Goal: Information Seeking & Learning: Learn about a topic

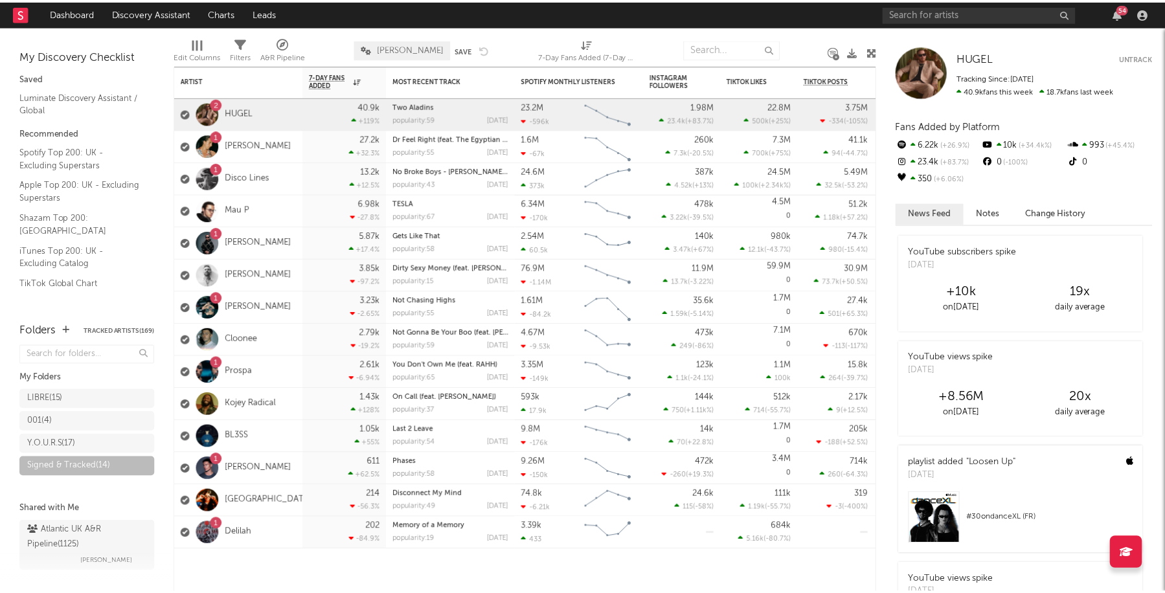
scroll to position [2310, 0]
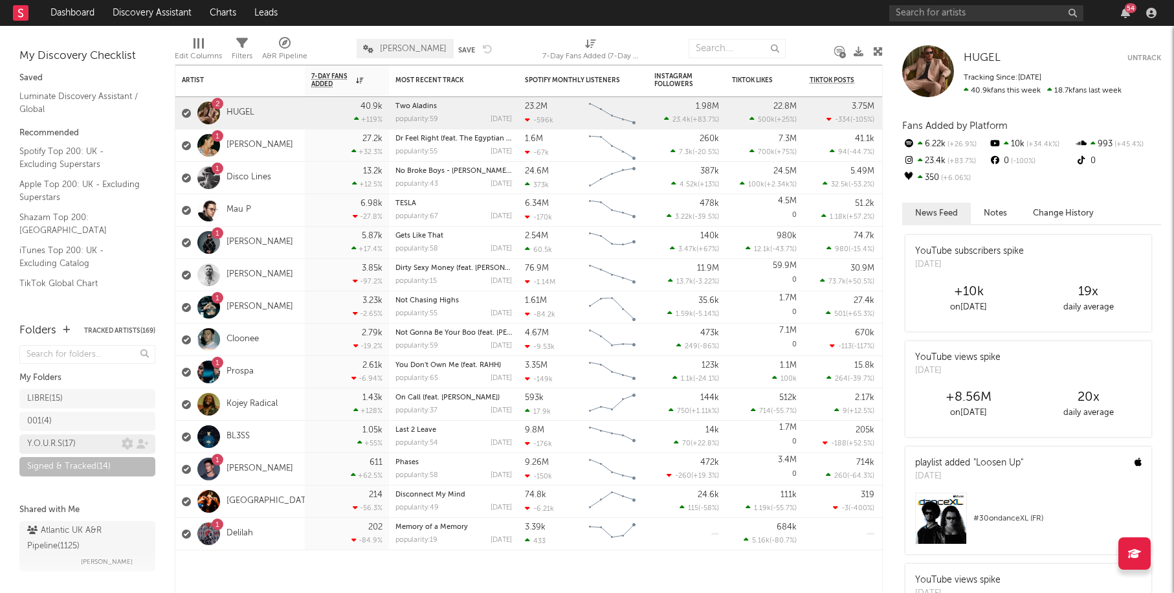
click at [74, 444] on div "Y.O.U.R.S ( 17 )" at bounding box center [51, 444] width 49 height 16
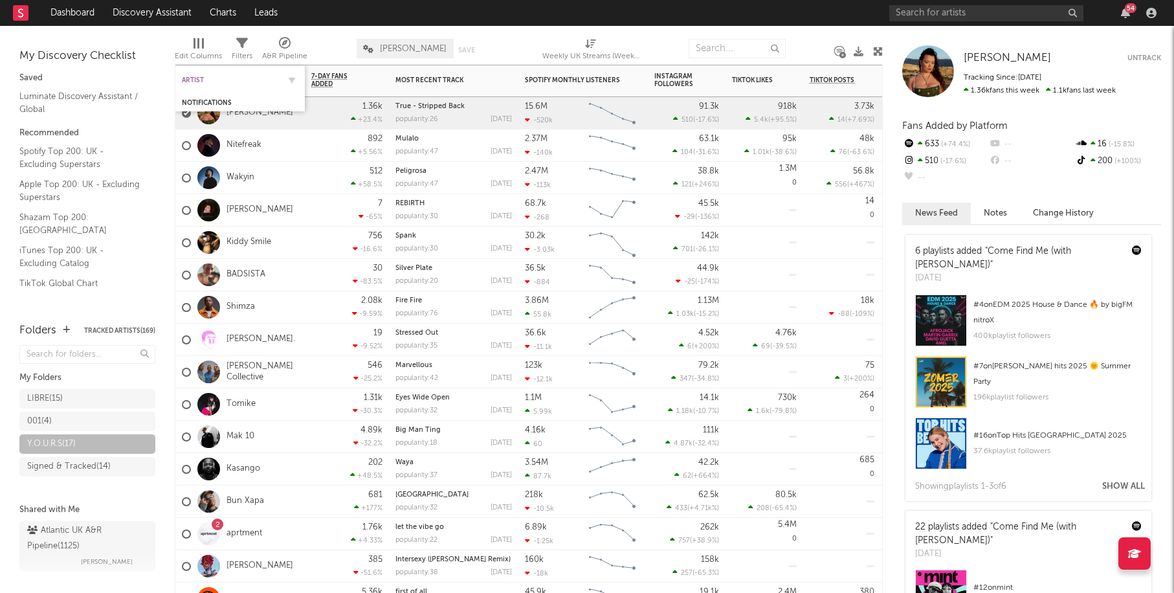
click at [239, 82] on div "Artist" at bounding box center [230, 80] width 97 height 8
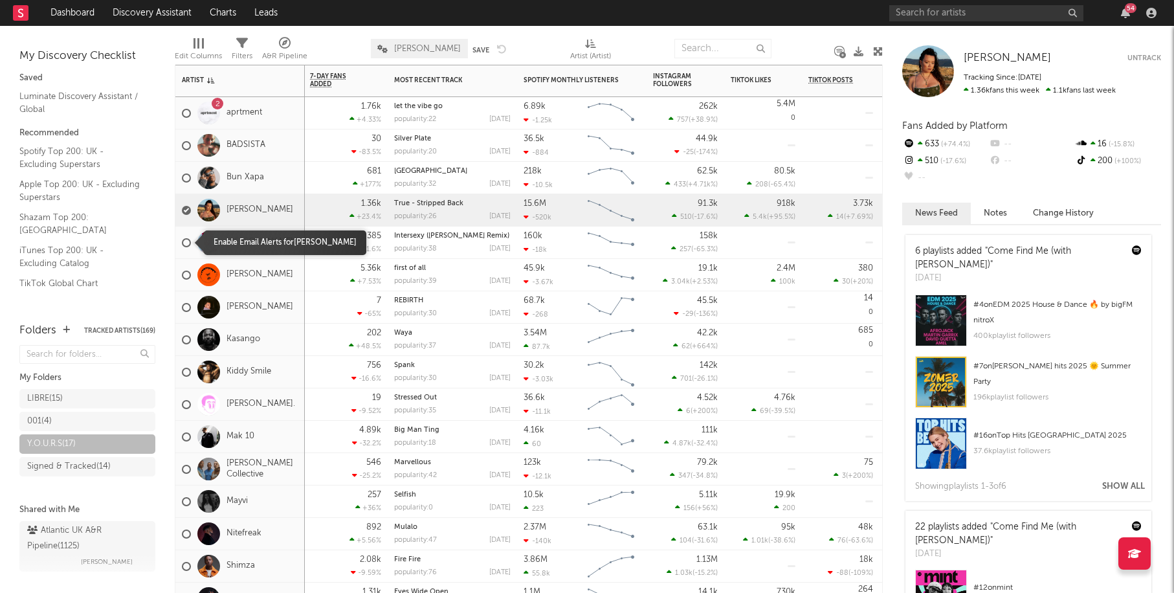
click at [189, 243] on div at bounding box center [186, 242] width 9 height 9
click at [182, 243] on input "checkbox" at bounding box center [182, 243] width 0 height 12
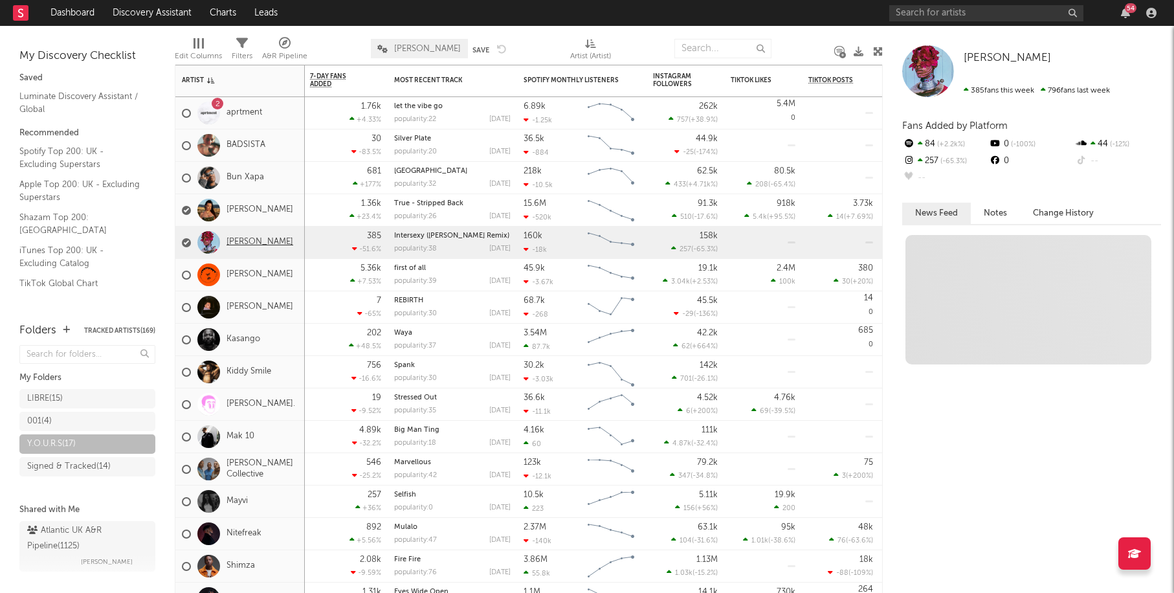
click at [256, 243] on link "[PERSON_NAME]" at bounding box center [260, 242] width 67 height 11
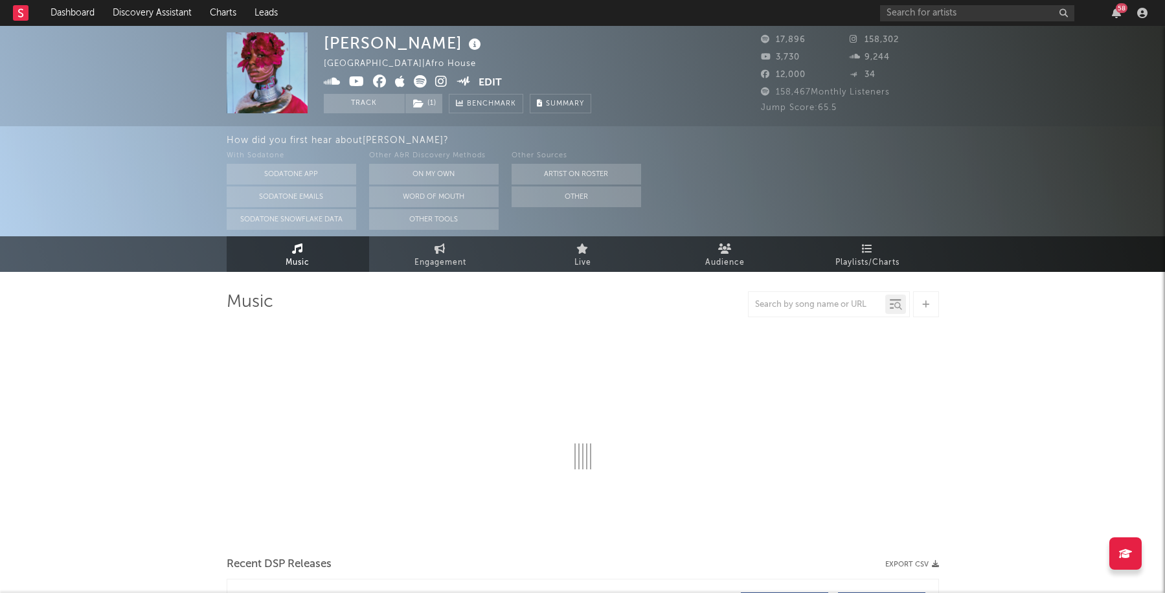
select select "6m"
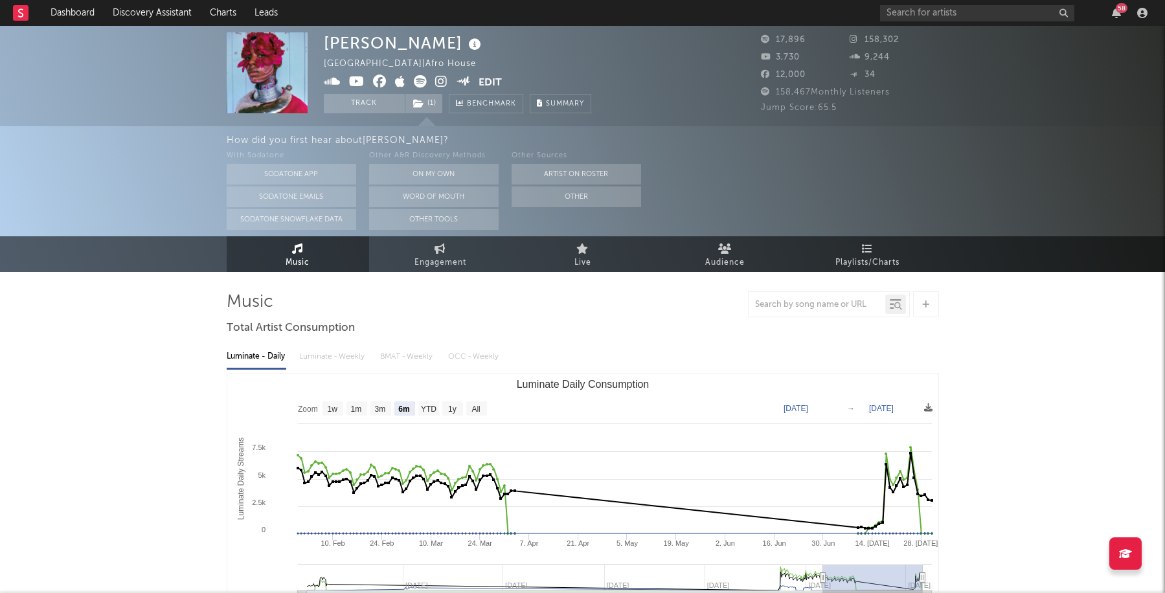
click at [441, 80] on icon at bounding box center [441, 81] width 12 height 13
click at [337, 81] on icon at bounding box center [332, 81] width 17 height 13
click at [357, 80] on icon at bounding box center [357, 81] width 16 height 13
click at [353, 80] on icon at bounding box center [357, 81] width 16 height 13
click at [385, 82] on icon at bounding box center [380, 81] width 14 height 13
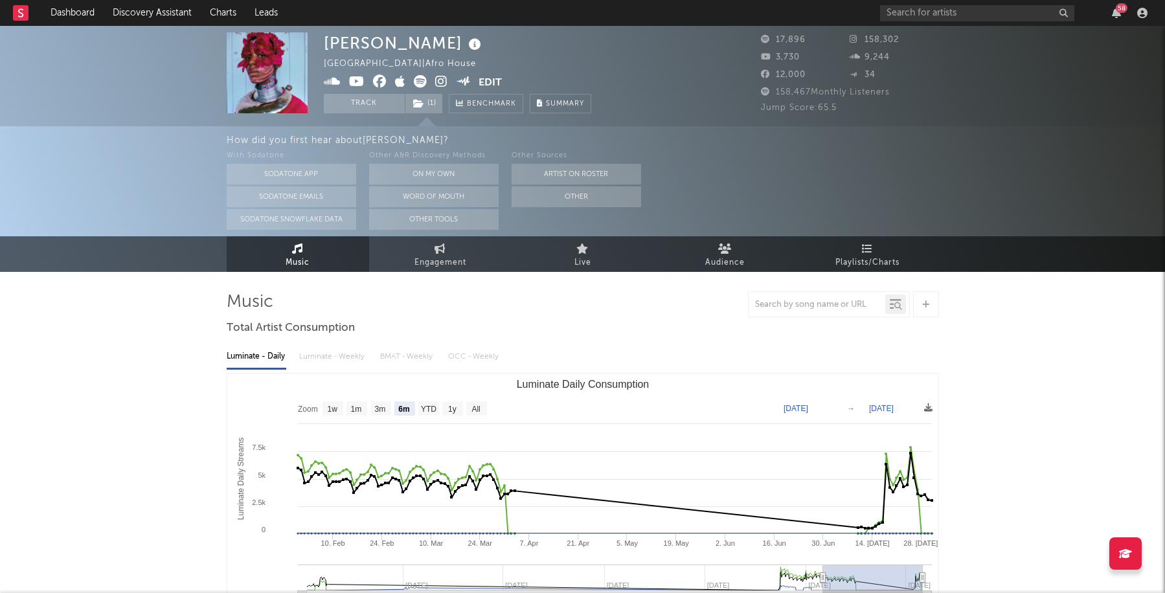
click at [438, 83] on icon at bounding box center [441, 81] width 12 height 13
